Goal: Task Accomplishment & Management: Manage account settings

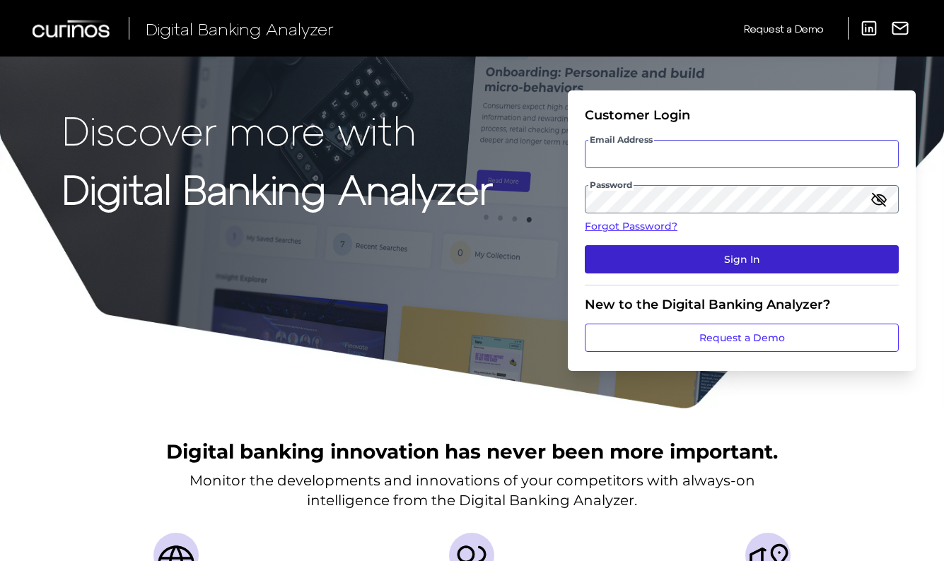
type input "[PERSON_NAME][EMAIL_ADDRESS][PERSON_NAME][DOMAIN_NAME]"
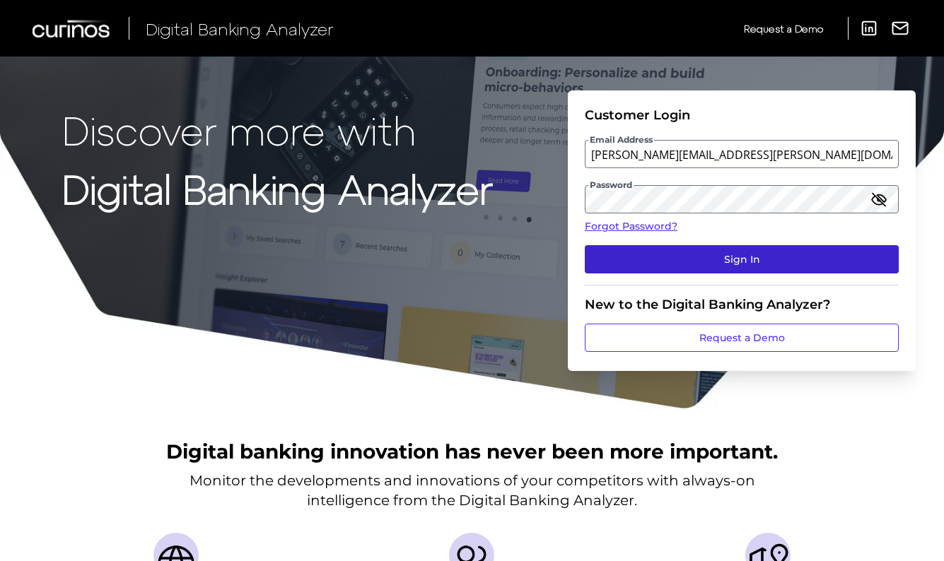
click at [722, 252] on button "Sign In" at bounding box center [742, 259] width 314 height 28
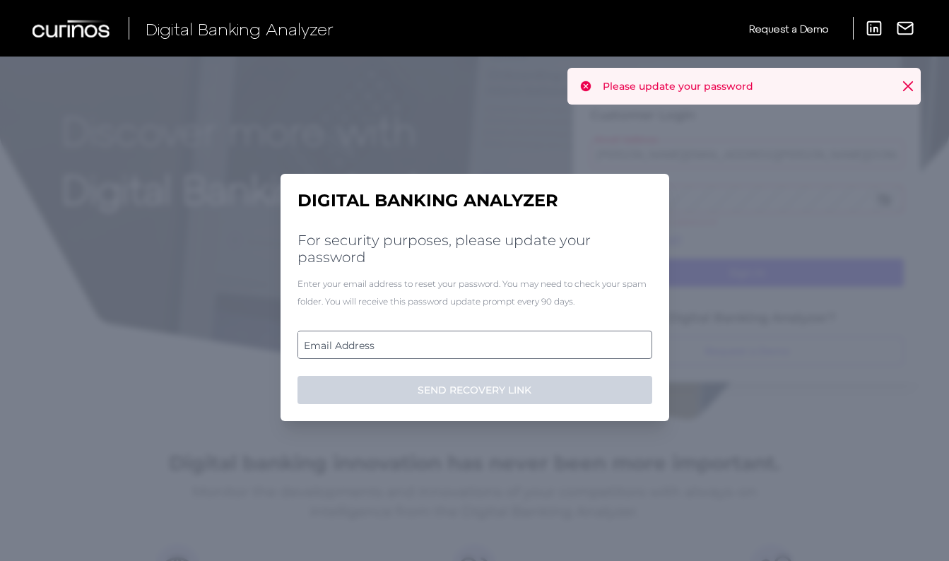
click at [906, 82] on icon at bounding box center [908, 86] width 14 height 14
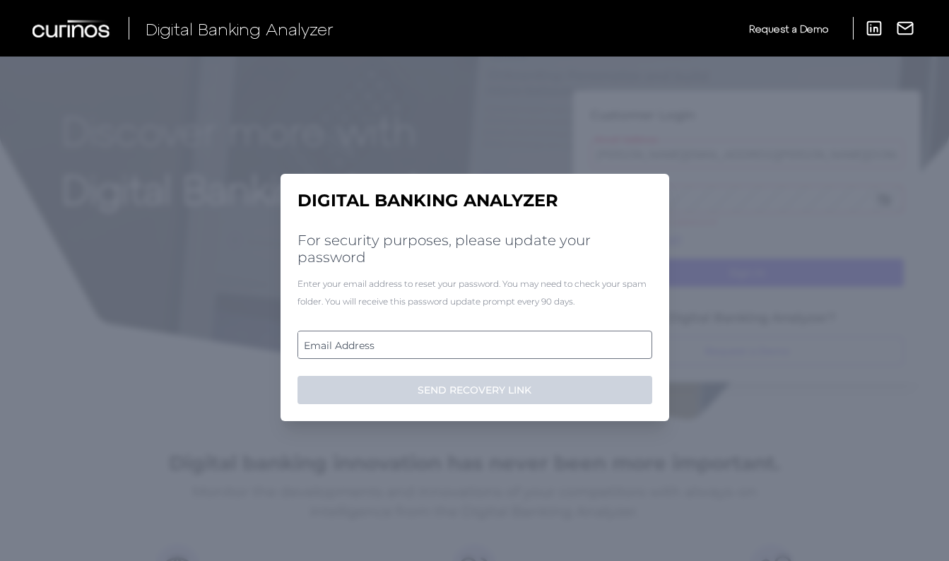
click at [373, 349] on label "Email Address" at bounding box center [474, 344] width 353 height 25
click at [373, 349] on input "email" at bounding box center [475, 345] width 355 height 28
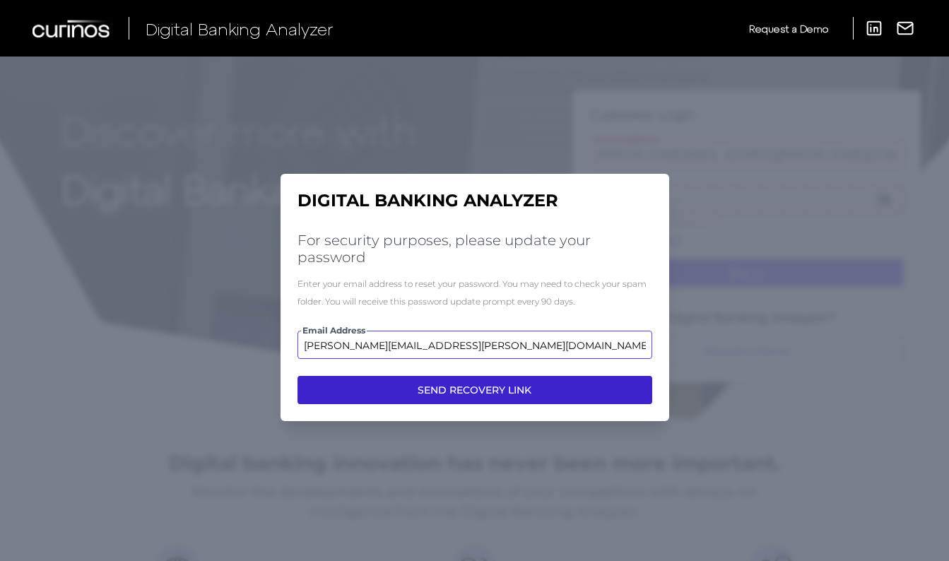
type input "[PERSON_NAME][EMAIL_ADDRESS][PERSON_NAME][DOMAIN_NAME]"
click at [522, 389] on button "SEND RECOVERY LINK" at bounding box center [475, 390] width 355 height 28
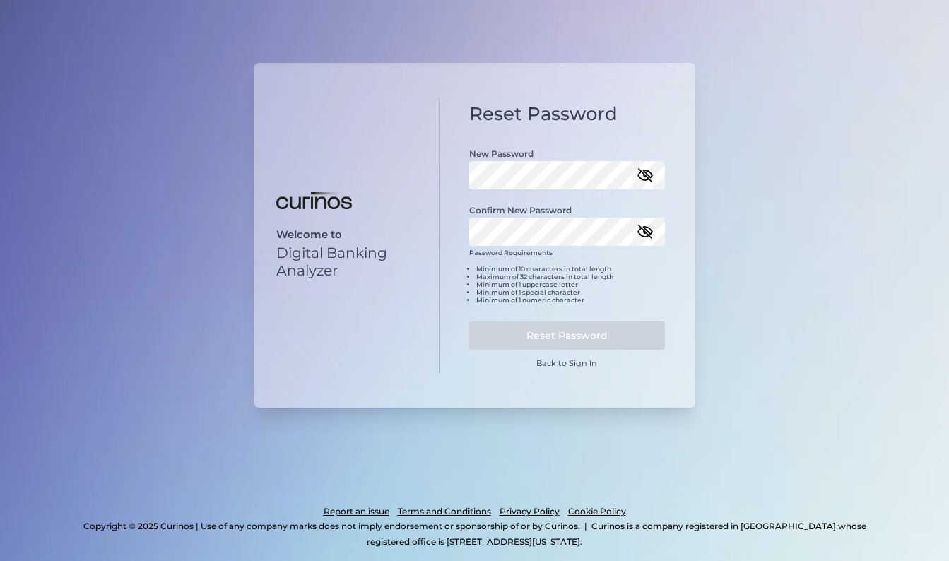
click at [647, 175] on icon "button" at bounding box center [645, 175] width 14 height 10
click at [464, 177] on div "Reset Password New Password Confirm New Password Password Requirements Minimum …" at bounding box center [568, 236] width 256 height 276
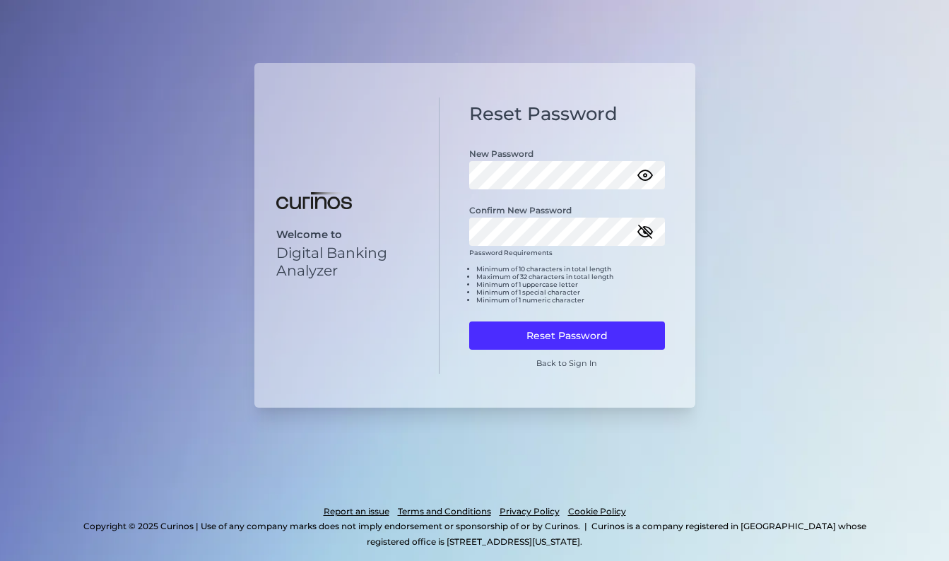
click at [414, 346] on div "Welcome to Digital Banking Analyzer" at bounding box center [346, 236] width 185 height 276
click at [646, 224] on icon "button" at bounding box center [645, 231] width 17 height 17
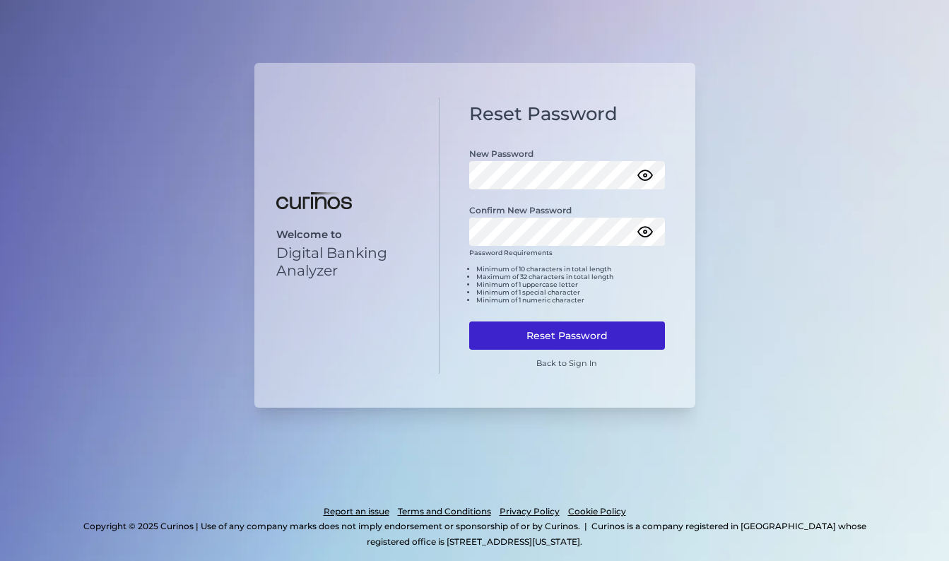
click at [592, 338] on button "Reset Password" at bounding box center [567, 336] width 196 height 28
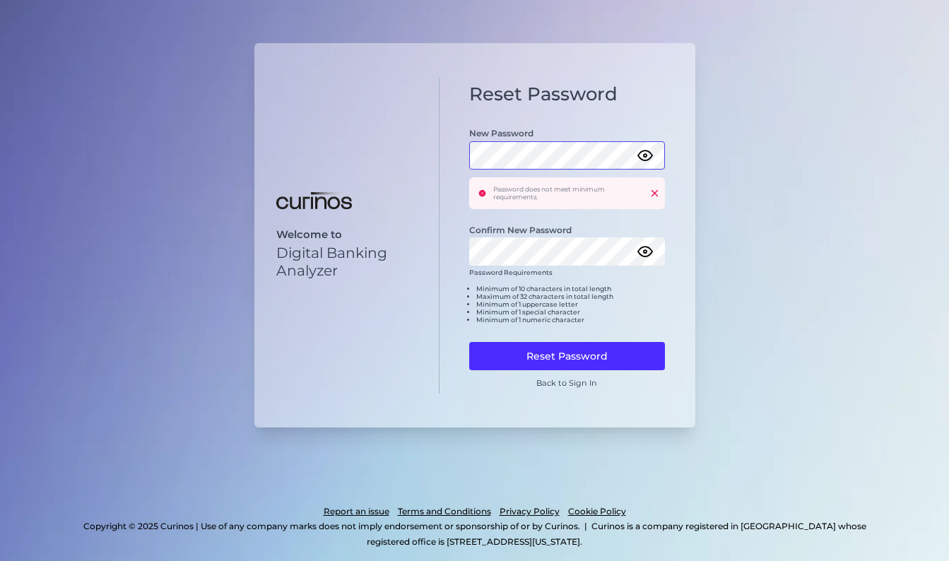
click at [418, 158] on div "Welcome to Digital Banking Analyzer Reset Password New Password Password does n…" at bounding box center [474, 235] width 441 height 385
click at [385, 233] on p "Welcome to" at bounding box center [351, 234] width 150 height 13
click at [416, 245] on div "Welcome to Digital Banking Analyzer Reset Password New Password Password does n…" at bounding box center [474, 235] width 441 height 385
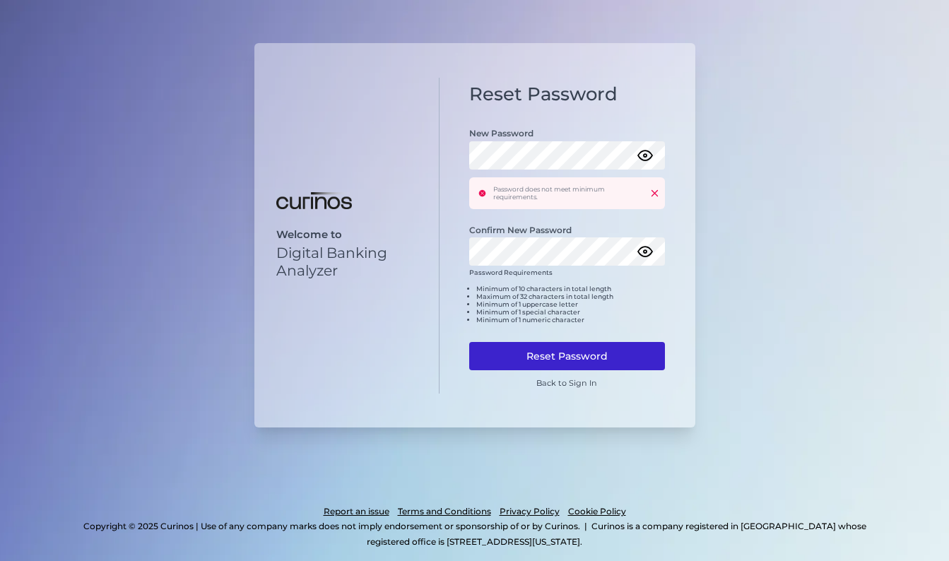
click at [503, 354] on button "Reset Password" at bounding box center [567, 356] width 196 height 28
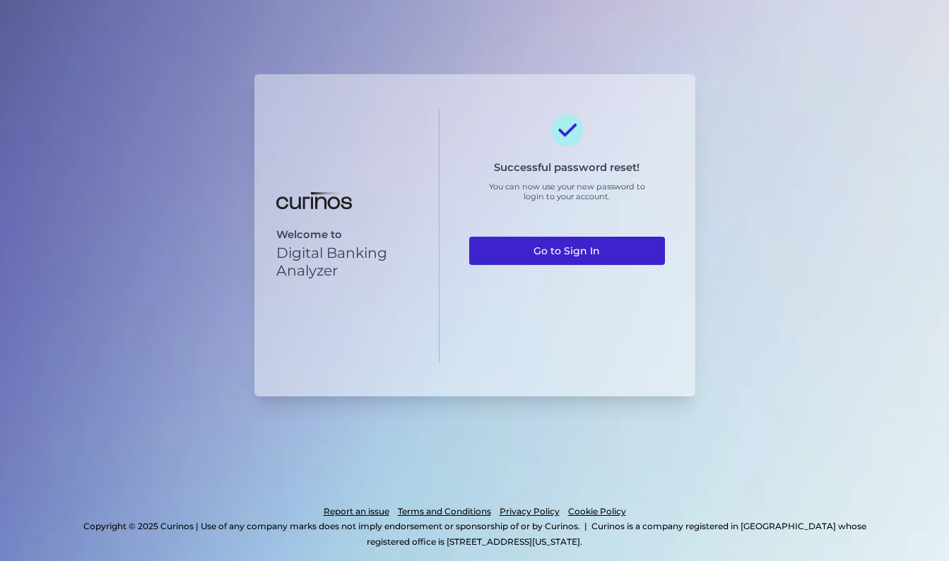
click at [554, 241] on link "Go to Sign In" at bounding box center [567, 251] width 196 height 28
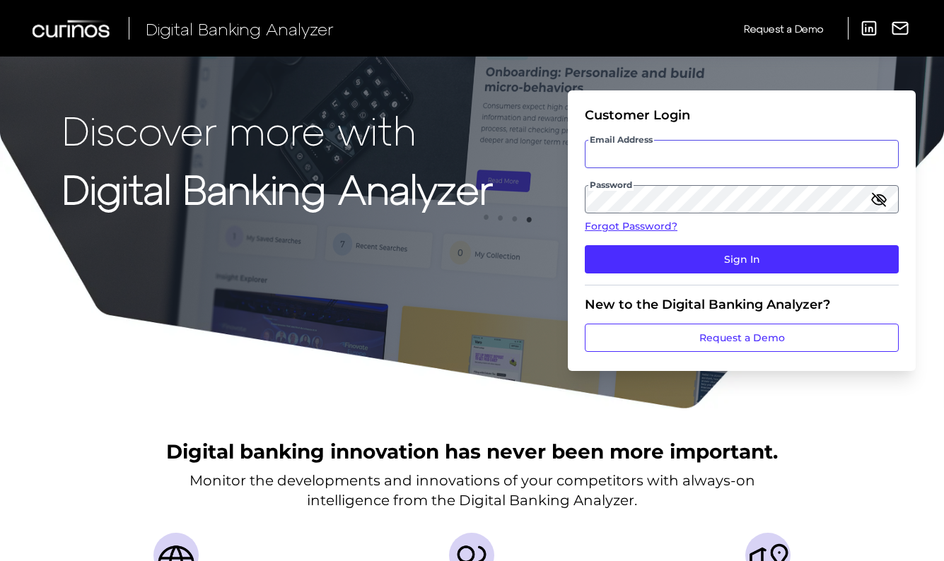
type input "[PERSON_NAME][EMAIL_ADDRESS][PERSON_NAME][DOMAIN_NAME]"
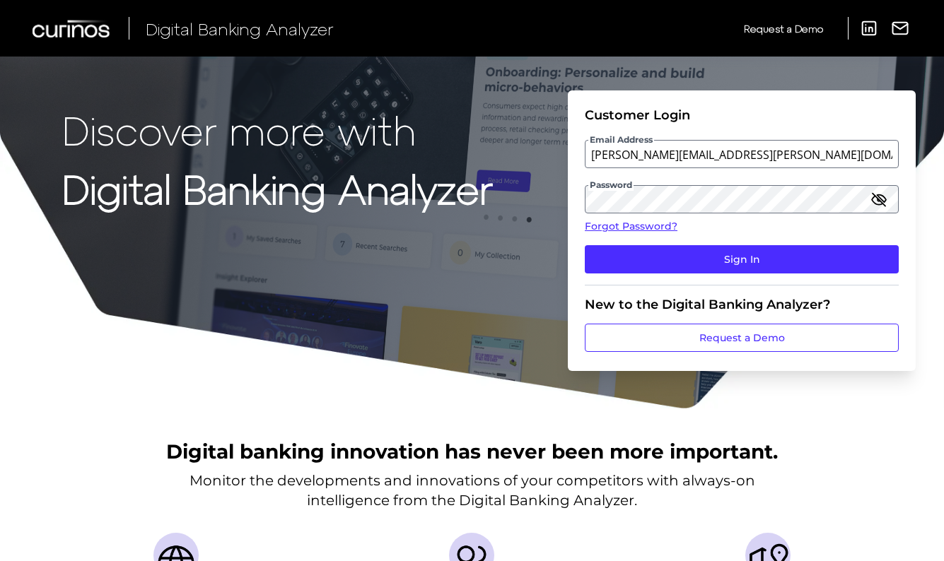
drag, startPoint x: 347, startPoint y: 279, endPoint x: 427, endPoint y: 278, distance: 79.9
click at [347, 279] on h1 "Discover more with Digital Banking Analyzer" at bounding box center [277, 227] width 430 height 241
click at [885, 196] on icon "button" at bounding box center [878, 199] width 17 height 17
click at [543, 198] on div "Discover more with Digital Banking Analyzer Customer Login Email Address [PERSO…" at bounding box center [472, 205] width 944 height 410
click at [406, 252] on h1 "Discover more with Digital Banking Analyzer" at bounding box center [277, 227] width 430 height 241
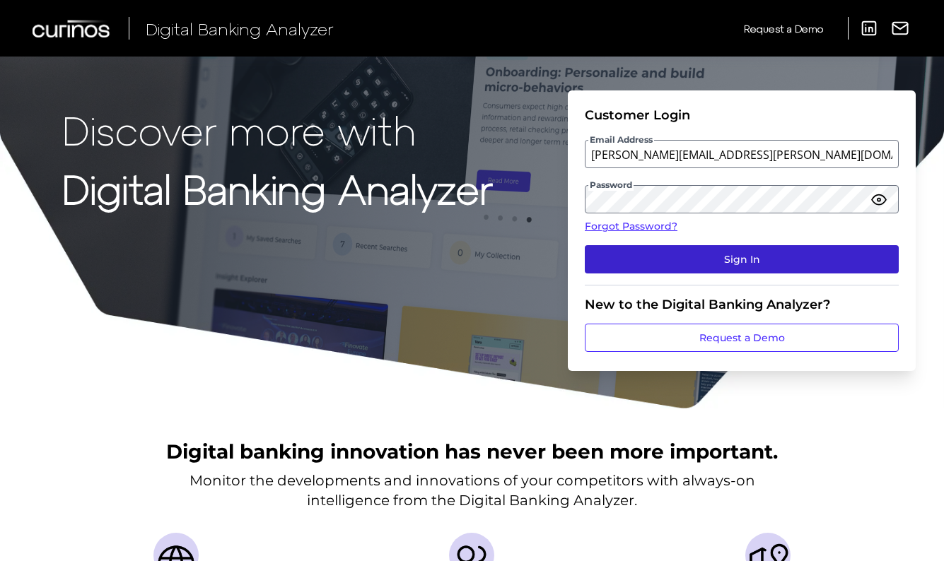
click at [739, 258] on button "Sign In" at bounding box center [742, 259] width 314 height 28
